Goal: Task Accomplishment & Management: Use online tool/utility

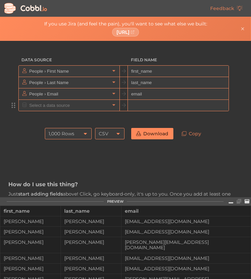
click at [135, 103] on input "text" at bounding box center [178, 105] width 101 height 11
click at [91, 105] on input "text" at bounding box center [68, 105] width 82 height 11
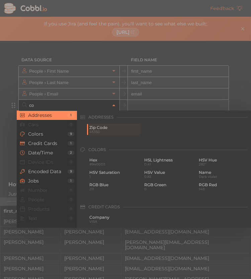
type input "c"
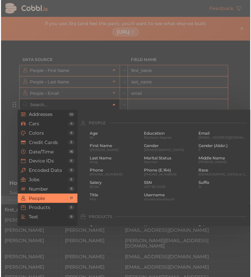
scroll to position [510, 0]
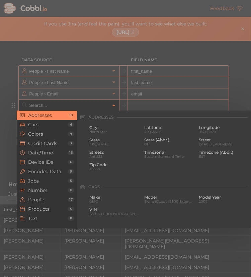
click at [135, 82] on div at bounding box center [125, 138] width 251 height 277
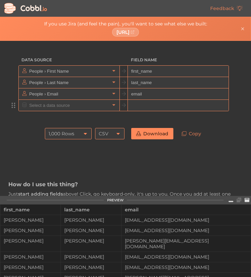
click at [143, 105] on input "text" at bounding box center [178, 105] width 101 height 11
click at [95, 106] on input "text" at bounding box center [68, 105] width 82 height 11
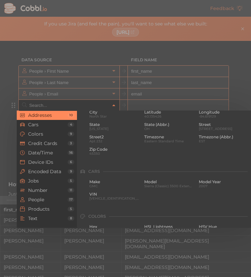
scroll to position [0, 0]
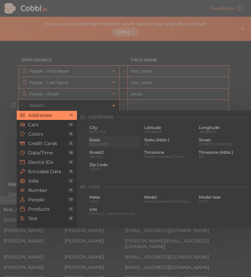
click at [124, 145] on span "[US_STATE]" at bounding box center [114, 144] width 50 height 4
type input "Addresses › State"
type input "state"
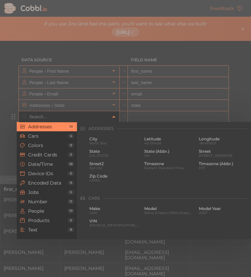
click at [112, 118] on icon at bounding box center [114, 117] width 5 height 5
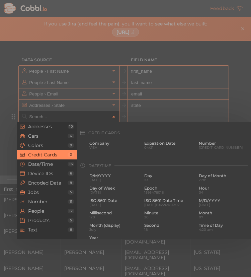
scroll to position [201, 0]
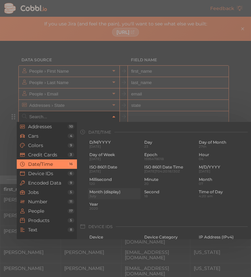
click at [119, 191] on span "Month (display)" at bounding box center [114, 192] width 50 height 5
type input "Date/Time › Month (display)"
type input "month_display"
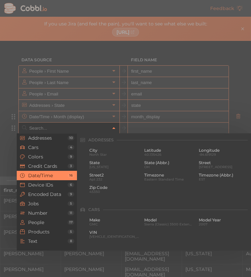
click at [113, 125] on link at bounding box center [114, 128] width 8 height 7
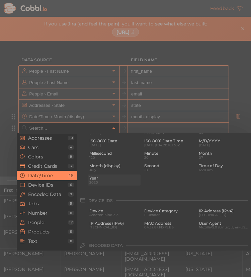
scroll to position [272, 0]
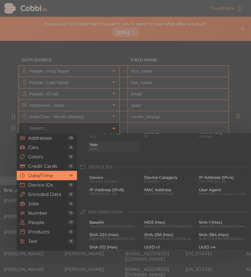
click at [121, 147] on span "Year" at bounding box center [114, 144] width 50 height 5
type input "Date/Time › Year"
type input "year"
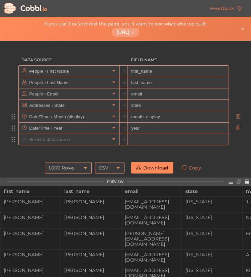
click at [114, 137] on link at bounding box center [114, 139] width 8 height 7
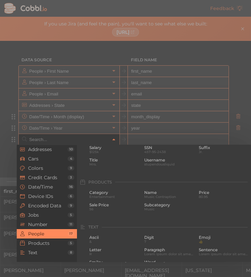
scroll to position [574, 0]
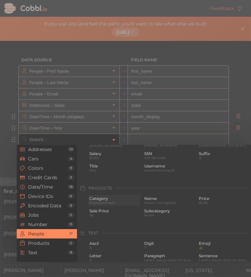
click at [117, 205] on span "Entertainment" at bounding box center [114, 203] width 50 height 4
type input "Products › Category"
type input "category"
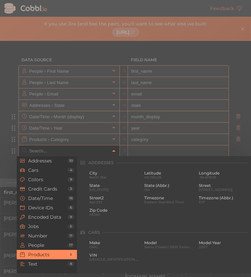
click at [112, 151] on icon at bounding box center [114, 151] width 5 height 5
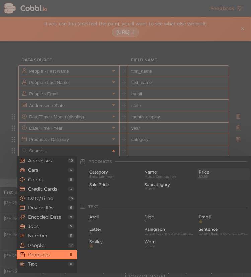
click at [199, 175] on span "Price" at bounding box center [224, 172] width 50 height 5
type input "Products › Price"
type input "price"
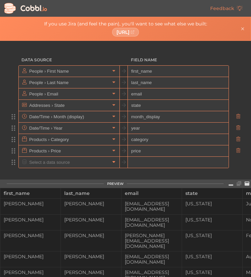
click at [112, 163] on icon at bounding box center [114, 162] width 5 height 5
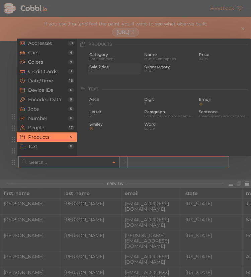
click at [103, 69] on span "Sale Price" at bounding box center [114, 67] width 50 height 5
type input "Products › Sale Price"
type input "sale_price"
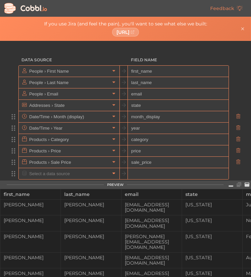
click at [110, 172] on link at bounding box center [114, 173] width 8 height 7
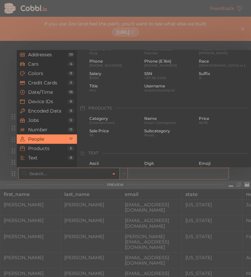
scroll to position [545, 0]
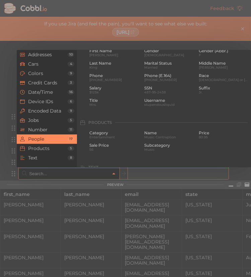
click at [152, 151] on span "Music" at bounding box center [169, 150] width 50 height 4
type input "Products › Subcategory"
type input "subcategory"
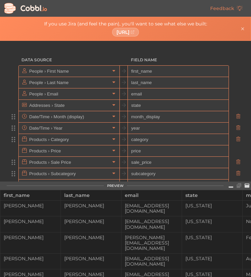
click at [115, 184] on div at bounding box center [69, 185] width 101 height 11
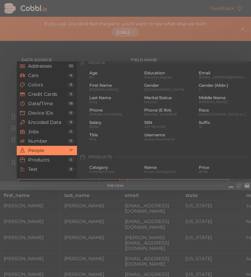
scroll to position [511, 0]
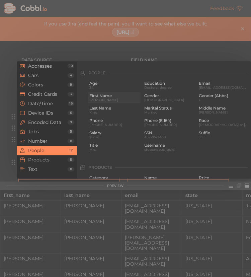
click at [112, 103] on div "First Name [PERSON_NAME]" at bounding box center [114, 97] width 53 height 11
type input "People › First Name"
type input "first_name"
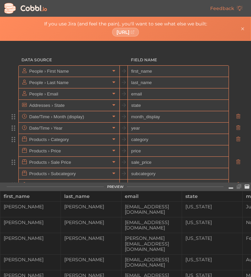
click at [112, 197] on icon at bounding box center [114, 196] width 5 height 5
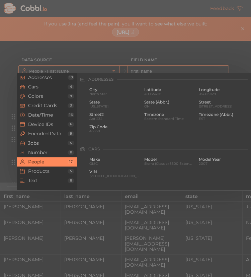
scroll to position [517, 0]
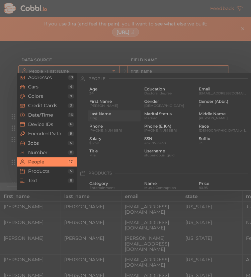
click at [106, 118] on span "King" at bounding box center [114, 118] width 50 height 4
type input "People › Last Name"
type input "last_name"
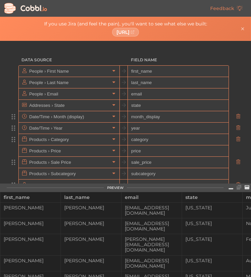
click at [237, 194] on link at bounding box center [239, 196] width 8 height 7
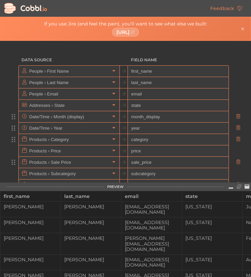
click at [235, 183] on link at bounding box center [239, 185] width 8 height 7
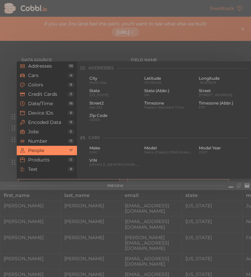
click at [113, 181] on div at bounding box center [69, 185] width 101 height 11
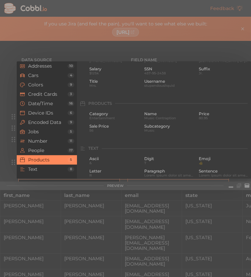
scroll to position [603, 0]
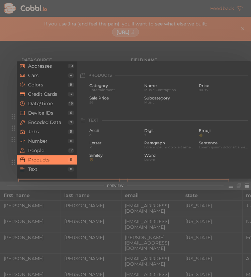
click at [155, 43] on div at bounding box center [125, 138] width 251 height 277
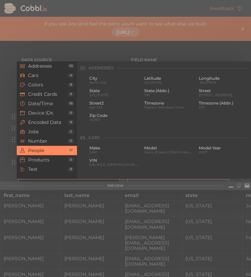
click at [103, 186] on input "text" at bounding box center [68, 185] width 82 height 11
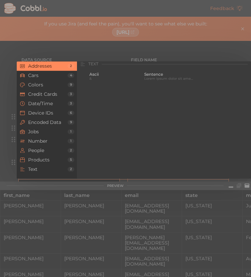
scroll to position [0, 0]
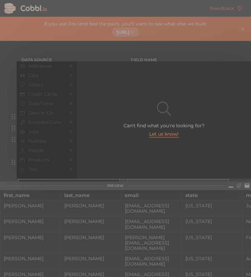
type input "coun"
click at [156, 133] on div at bounding box center [146, 133] width 50 height 3
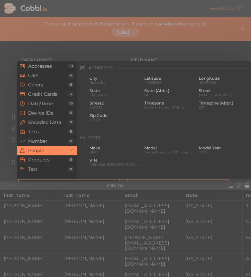
click at [112, 186] on icon at bounding box center [114, 185] width 5 height 5
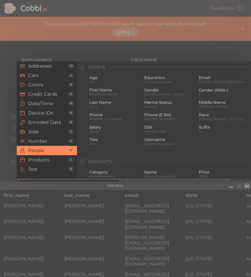
click at [126, 223] on div at bounding box center [125, 138] width 251 height 277
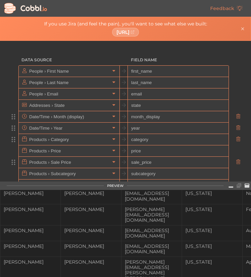
scroll to position [67, 0]
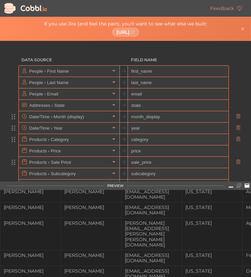
click at [246, 188] on icon at bounding box center [247, 185] width 5 height 5
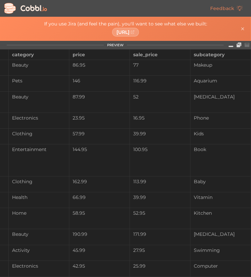
scroll to position [0, 393]
click at [245, 27] on icon "Close banner" at bounding box center [243, 28] width 5 height 5
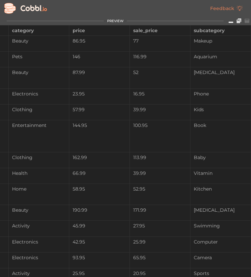
click at [231, 21] on icon at bounding box center [231, 20] width 5 height 5
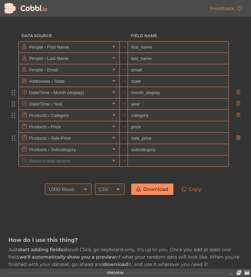
click at [237, 136] on icon at bounding box center [239, 137] width 4 height 5
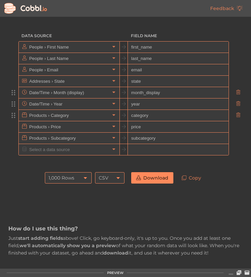
scroll to position [0, 333]
click at [155, 180] on link "Download" at bounding box center [152, 177] width 42 height 11
click at [236, 69] on icon at bounding box center [238, 69] width 5 height 5
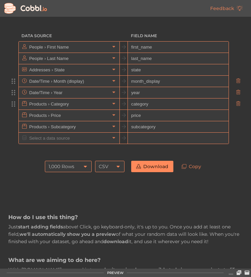
scroll to position [0, 238]
click at [152, 166] on link "Download" at bounding box center [152, 166] width 42 height 11
